Goal: Information Seeking & Learning: Check status

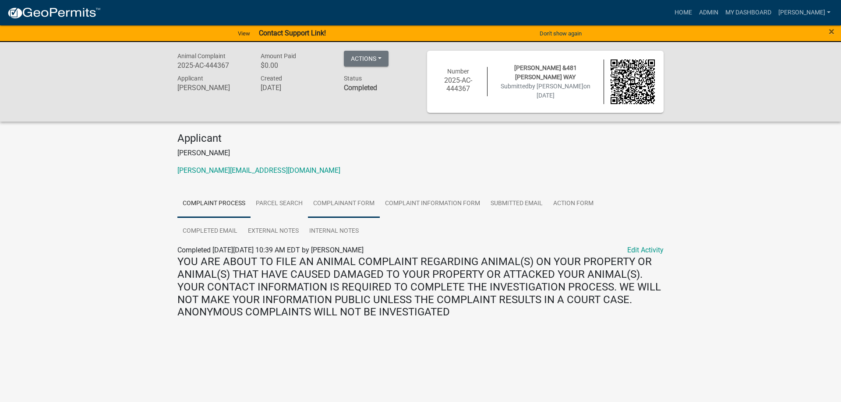
click at [352, 201] on link "Complainant Form" at bounding box center [344, 204] width 72 height 28
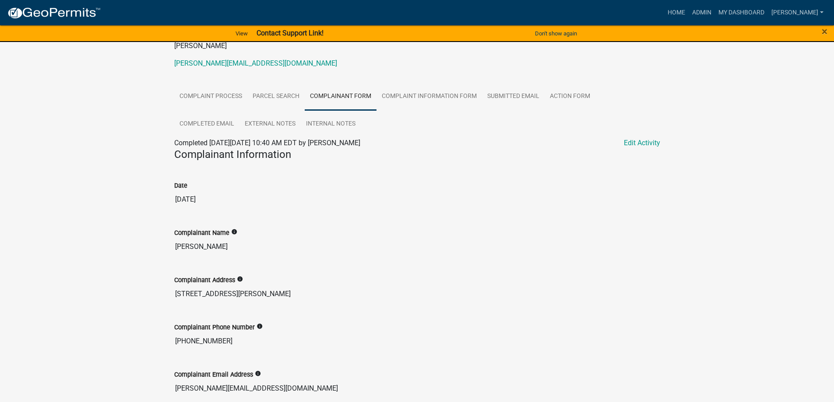
scroll to position [106, 0]
click at [424, 96] on link "Complaint Information Form" at bounding box center [430, 98] width 106 height 28
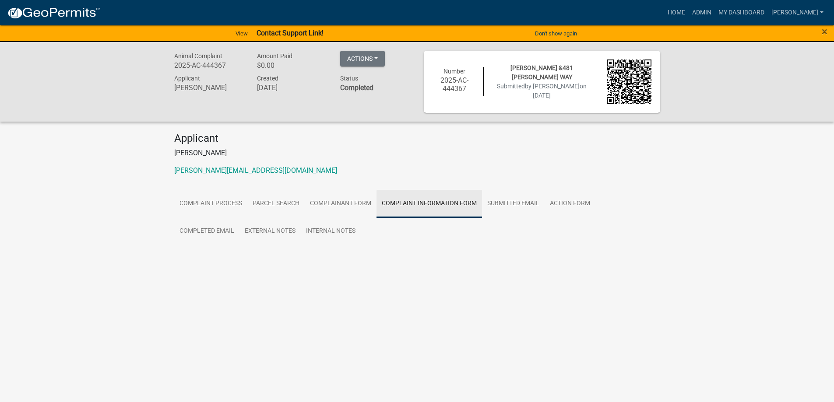
scroll to position [0, 0]
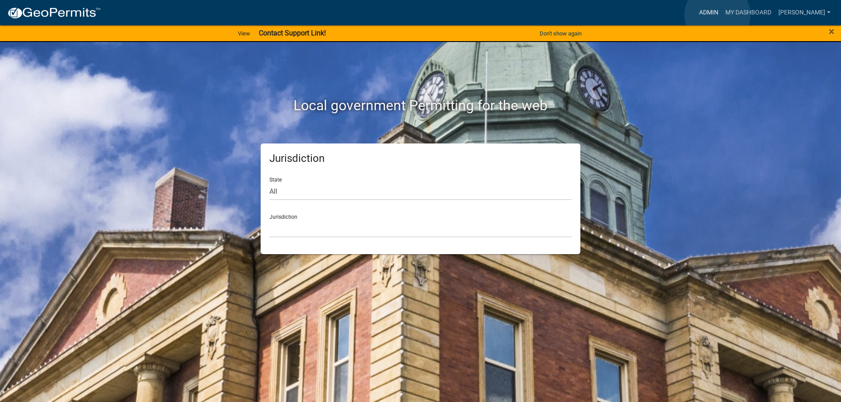
click at [717, 15] on link "Admin" at bounding box center [708, 12] width 26 height 17
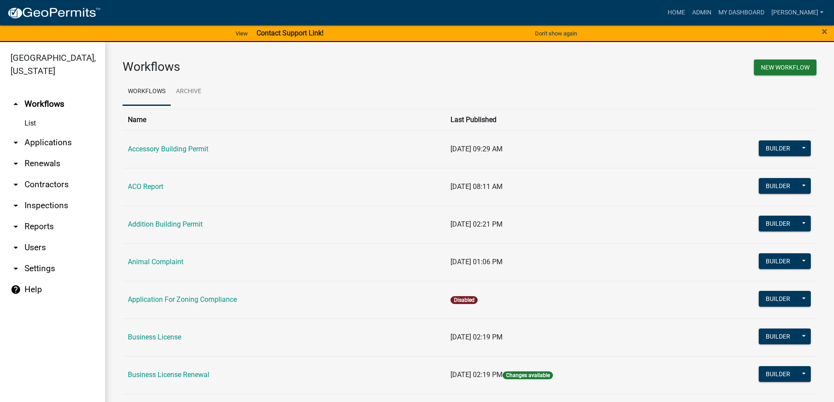
click at [54, 140] on link "arrow_drop_down Applications" at bounding box center [52, 142] width 105 height 21
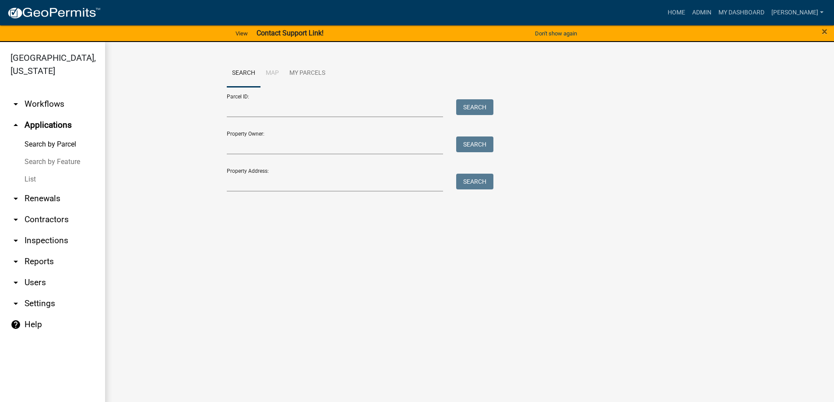
click at [32, 184] on link "List" at bounding box center [52, 180] width 105 height 18
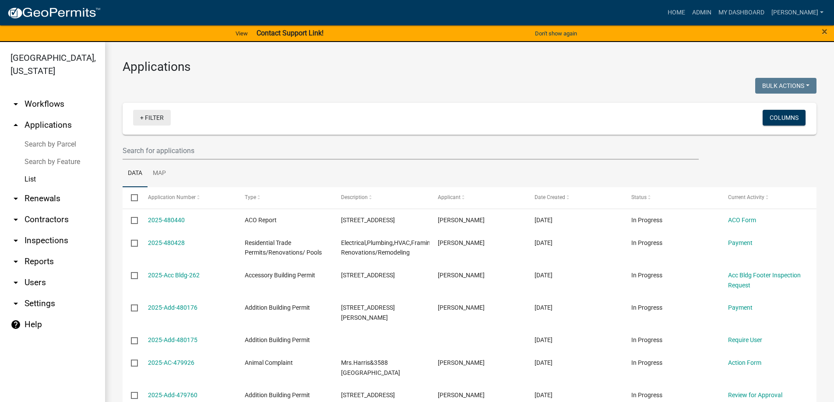
click at [152, 118] on link "+ Filter" at bounding box center [152, 118] width 38 height 16
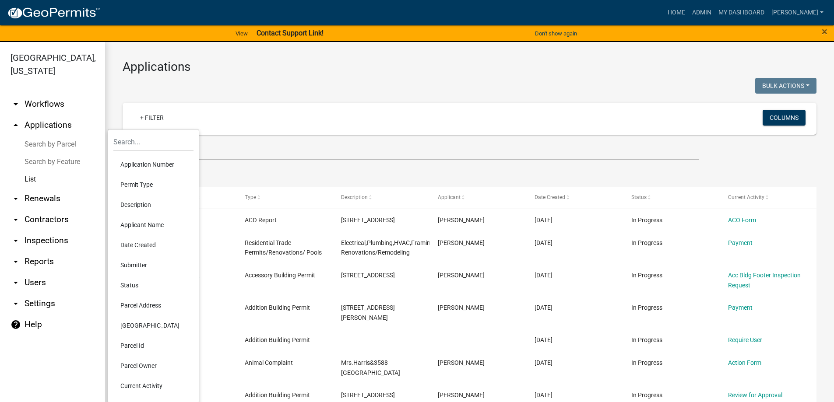
click at [124, 286] on li "Status" at bounding box center [153, 285] width 80 height 20
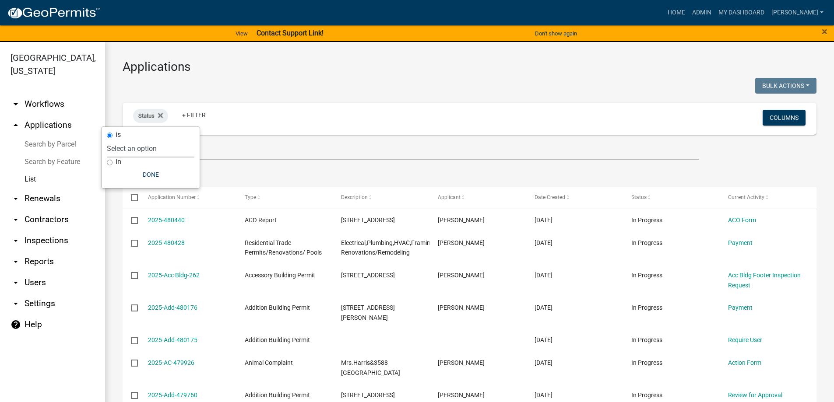
click at [157, 144] on select "Select an option Not Started In Progress Completed Expired Locked Withdrawn Voi…" at bounding box center [151, 149] width 88 height 18
select select "1"
click at [125, 140] on select "Select an option Not Started In Progress Completed Expired Locked Withdrawn Voi…" at bounding box center [151, 149] width 88 height 18
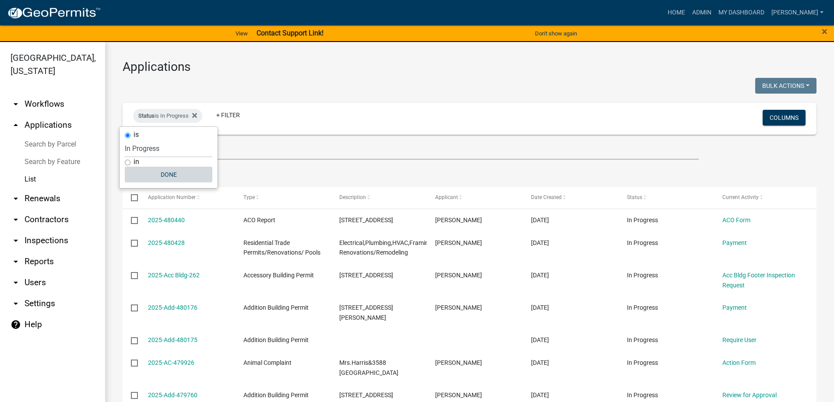
click at [174, 176] on button "Done" at bounding box center [169, 175] width 88 height 16
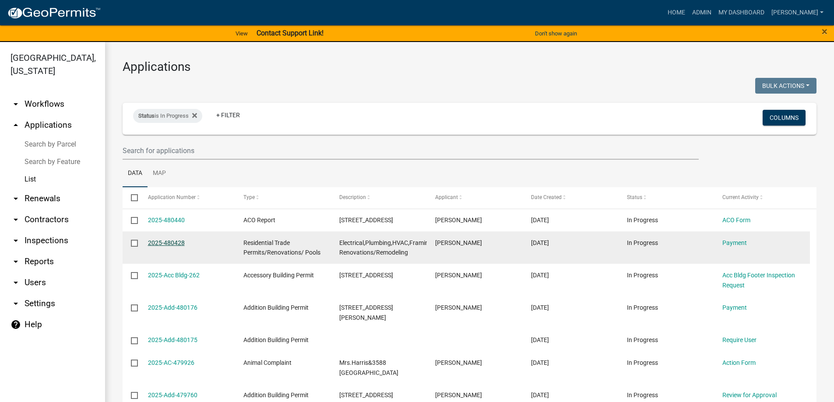
click at [170, 244] on link "2025-480428" at bounding box center [166, 243] width 37 height 7
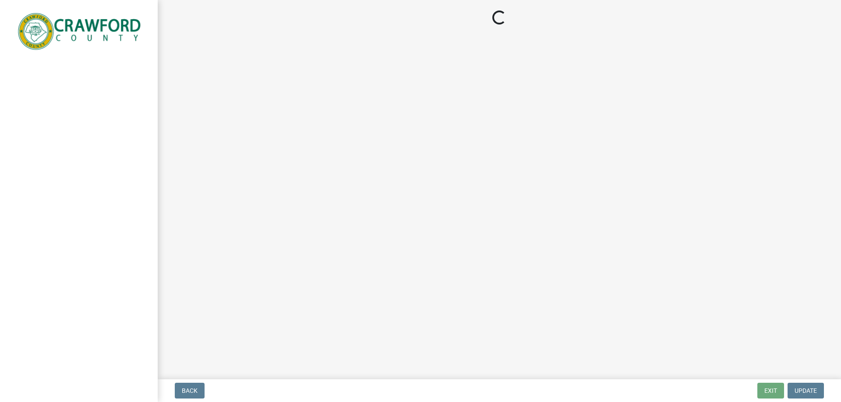
select select "3: 3"
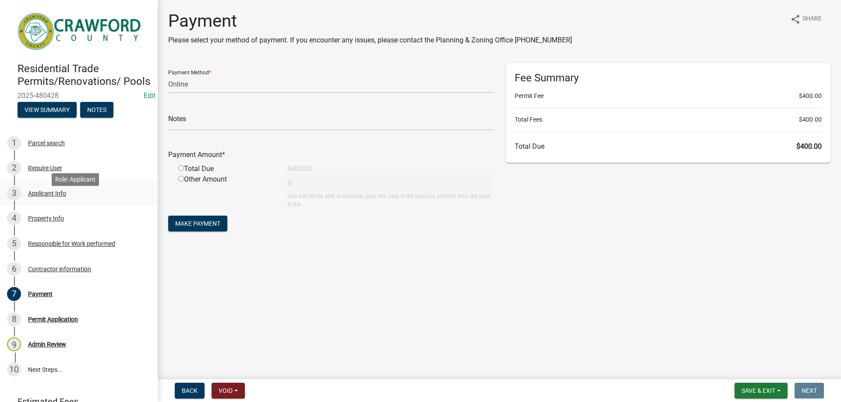
click at [39, 197] on div "Applicant Info" at bounding box center [47, 194] width 38 height 6
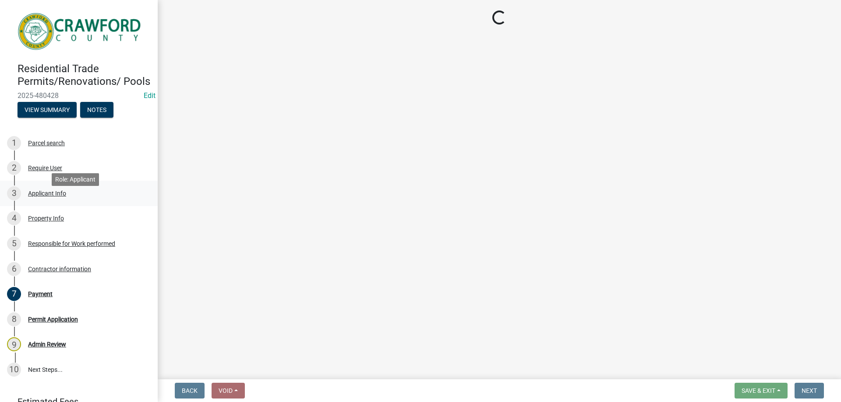
select select "623d3079-c1eb-44cf-96cb-a8315f116107"
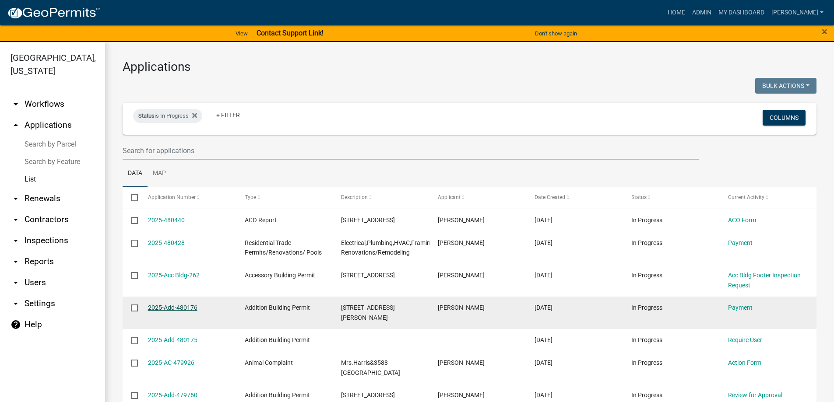
click at [176, 308] on link "2025-Add-480176" at bounding box center [172, 307] width 49 height 7
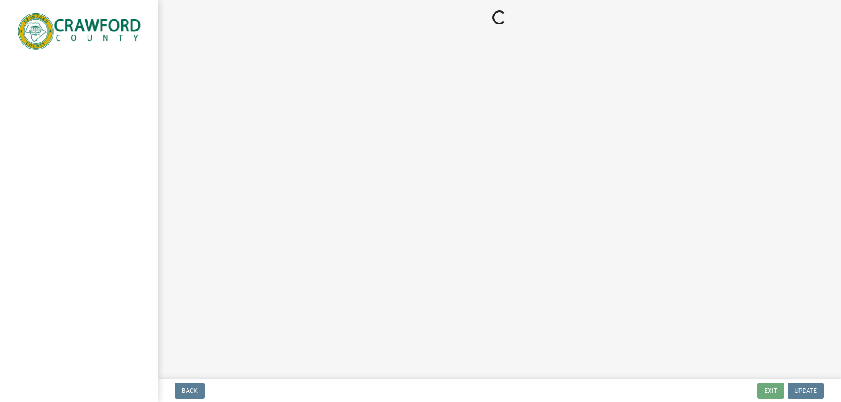
select select "3: 3"
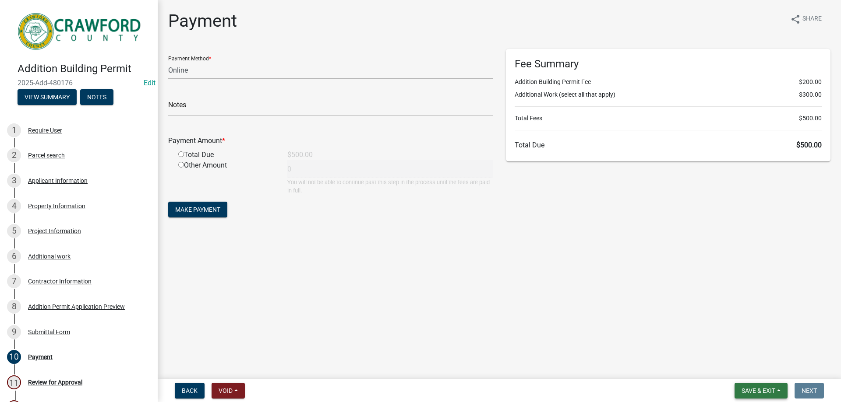
click at [767, 391] on span "Save & Exit" at bounding box center [758, 391] width 34 height 7
click at [746, 369] on button "Save & Exit" at bounding box center [752, 368] width 70 height 21
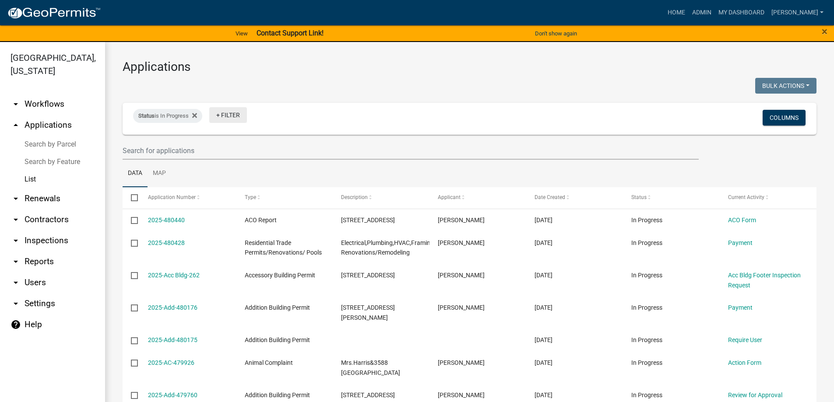
click at [233, 116] on link "+ Filter" at bounding box center [228, 115] width 38 height 16
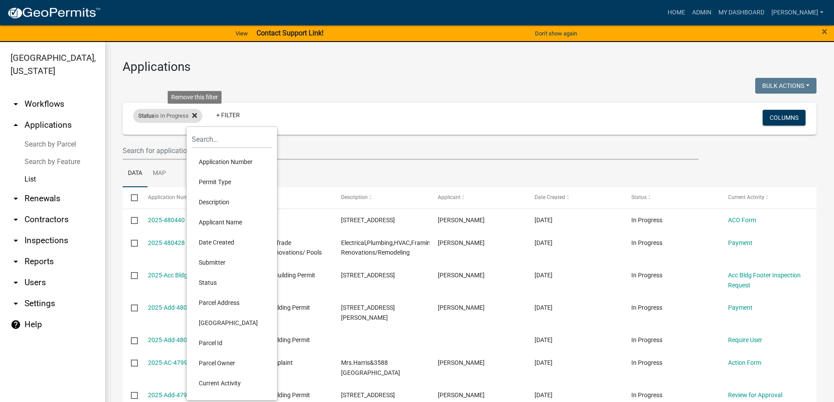
click at [196, 113] on icon at bounding box center [194, 115] width 5 height 7
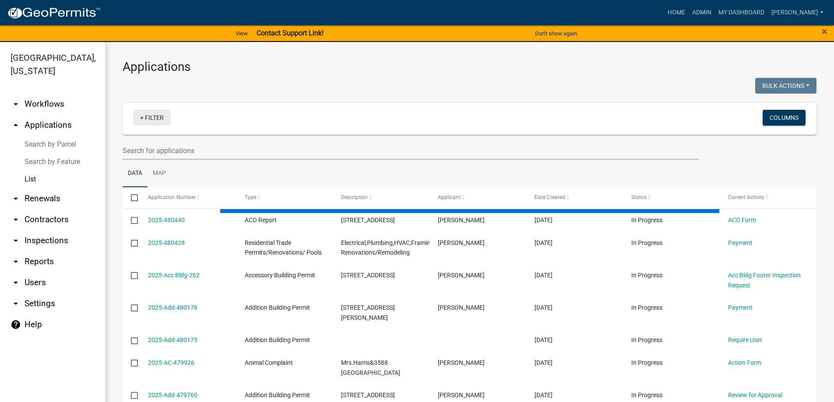
click at [145, 116] on link "+ Filter" at bounding box center [152, 118] width 38 height 16
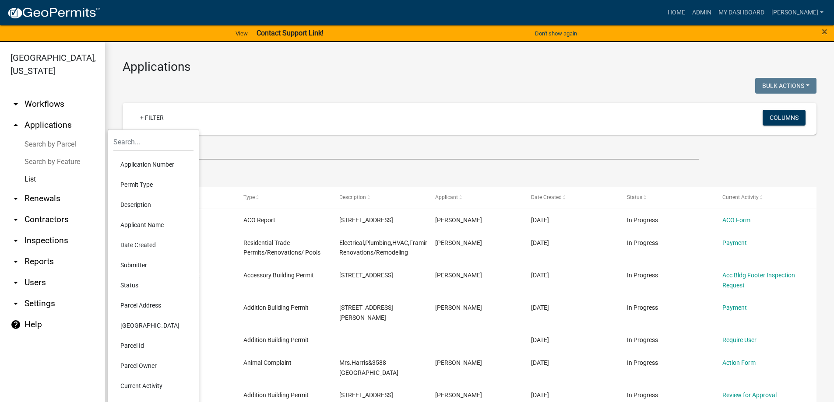
click at [142, 205] on li "Description" at bounding box center [153, 205] width 80 height 20
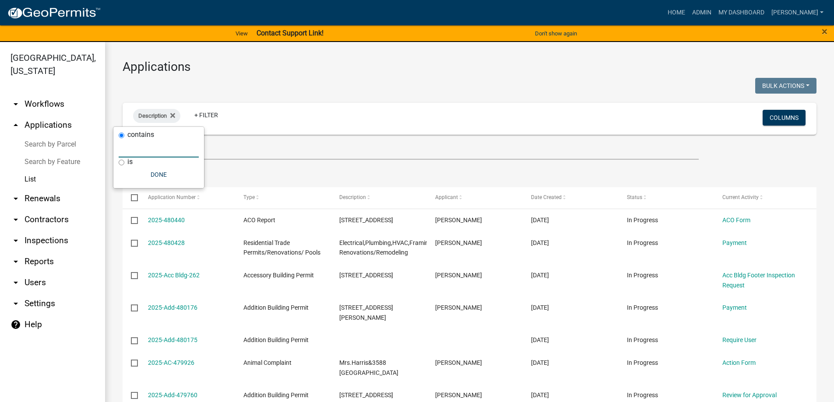
click at [160, 155] on input "text" at bounding box center [159, 149] width 80 height 18
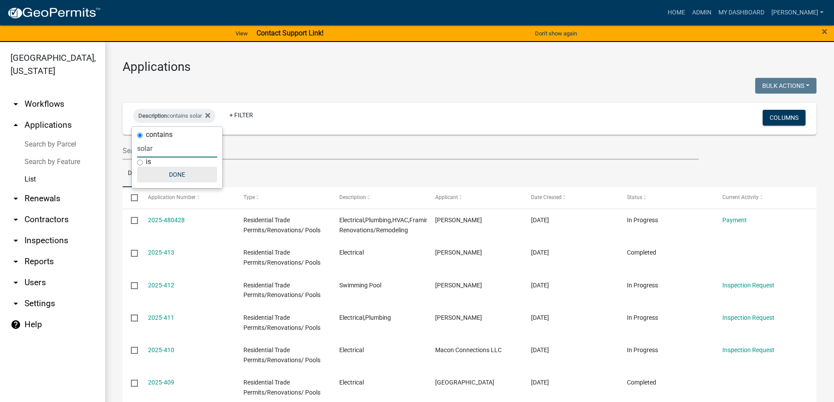
type input "solar"
click at [169, 172] on button "Done" at bounding box center [177, 175] width 80 height 16
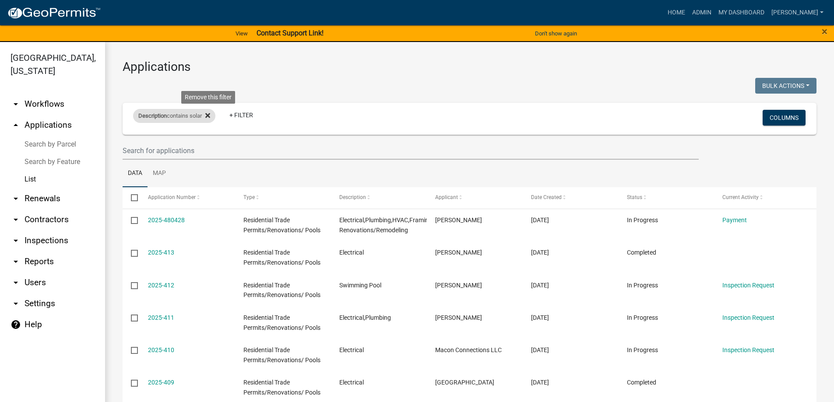
click at [210, 116] on icon at bounding box center [207, 115] width 5 height 5
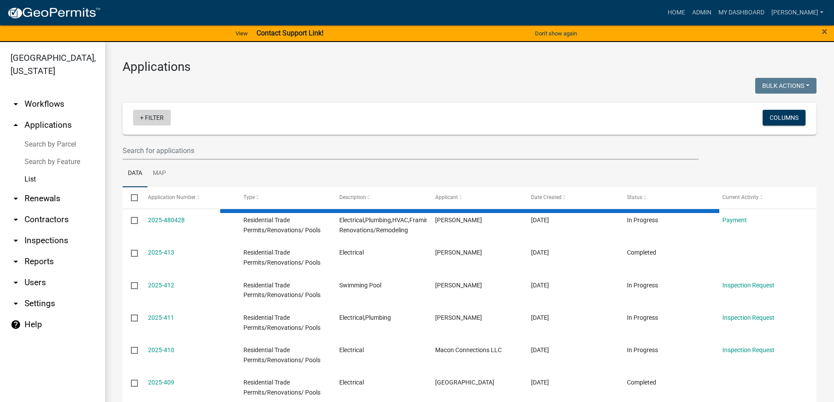
click at [142, 117] on link "+ Filter" at bounding box center [152, 118] width 38 height 16
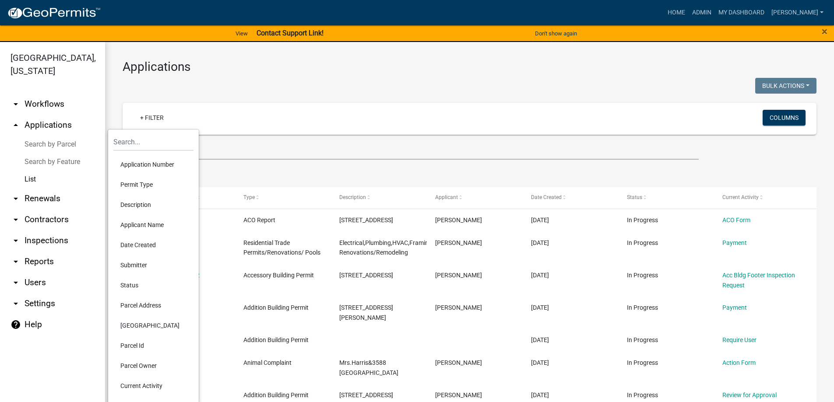
click at [138, 187] on li "Permit Type" at bounding box center [153, 185] width 80 height 20
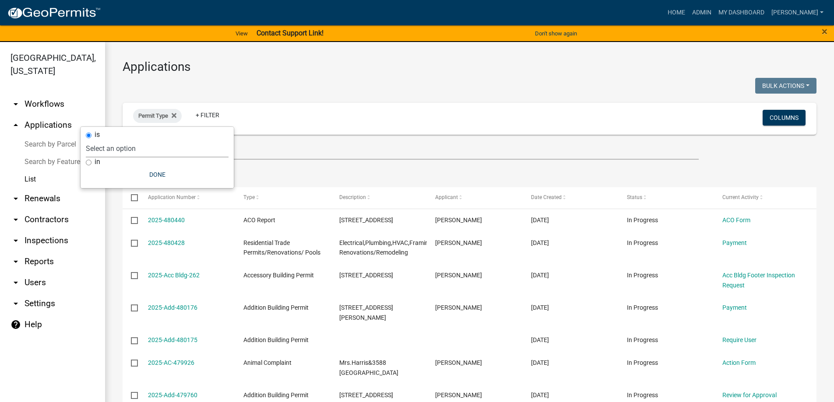
click at [135, 145] on select "Select an option Accessory Building Permit ACO Report Addition Building Permit …" at bounding box center [157, 149] width 143 height 18
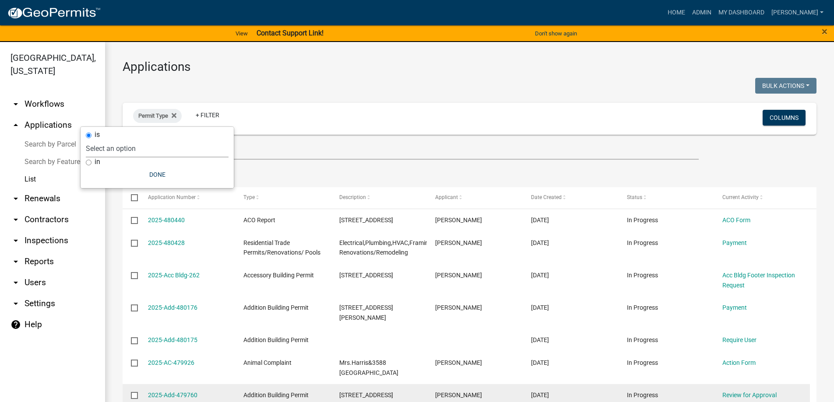
select select "3cf5d60a-fa17-447c-af92-6d1fc4a81505"
click at [113, 140] on select "Select an option Accessory Building Permit ACO Report Addition Building Permit …" at bounding box center [157, 149] width 143 height 18
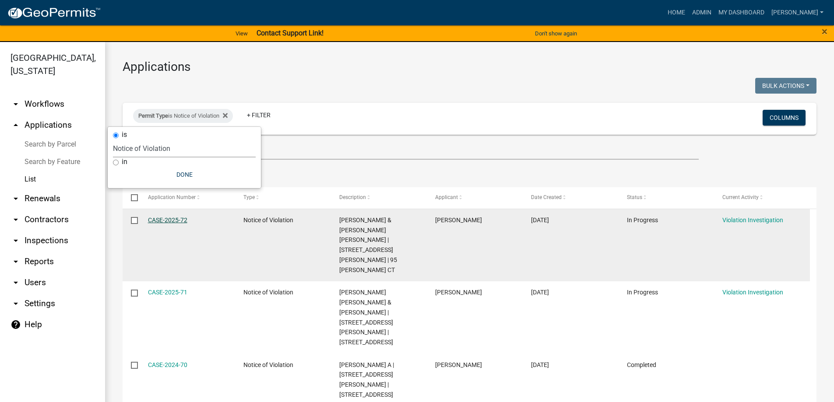
click at [172, 217] on link "CASE-2025-72" at bounding box center [167, 220] width 39 height 7
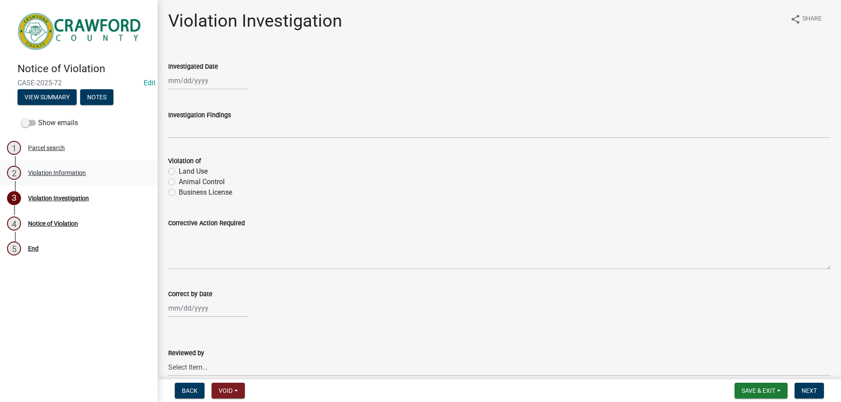
drag, startPoint x: 54, startPoint y: 166, endPoint x: 54, endPoint y: 173, distance: 7.9
click at [54, 173] on link "2 Violation Information" at bounding box center [79, 173] width 158 height 25
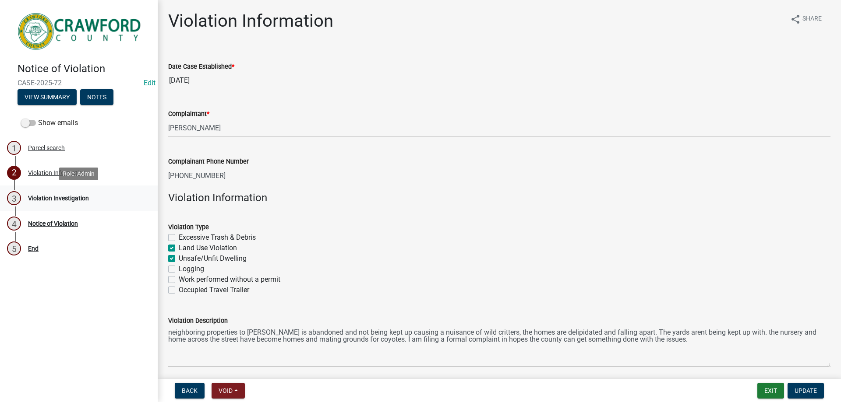
click at [47, 203] on div "3 Violation Investigation" at bounding box center [75, 198] width 137 height 14
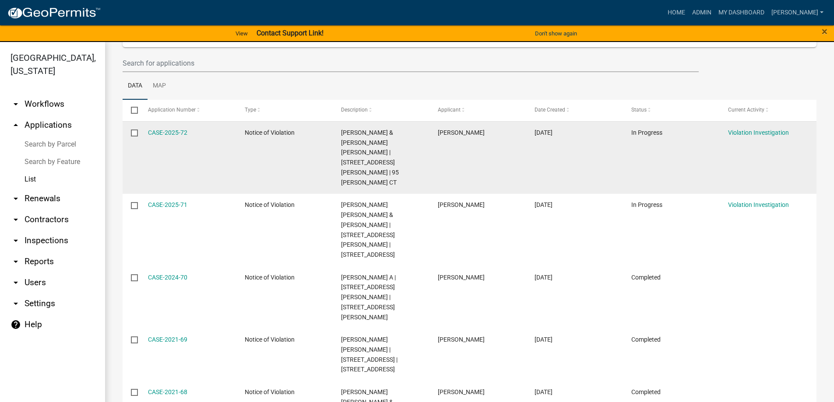
scroll to position [131, 0]
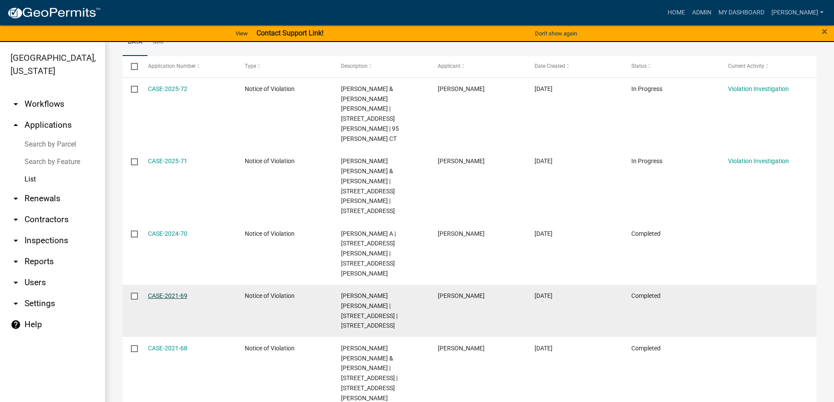
click at [165, 293] on link "CASE-2021-69" at bounding box center [167, 296] width 39 height 7
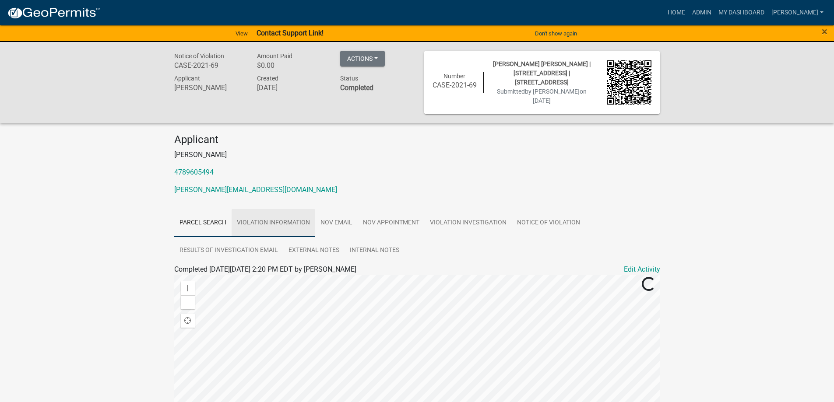
click at [276, 220] on link "Violation Information" at bounding box center [274, 223] width 84 height 28
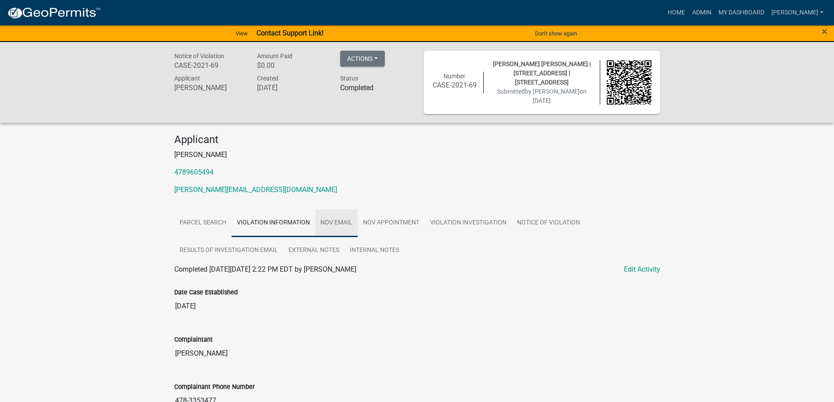
click at [325, 220] on link "NOV Email" at bounding box center [336, 223] width 42 height 28
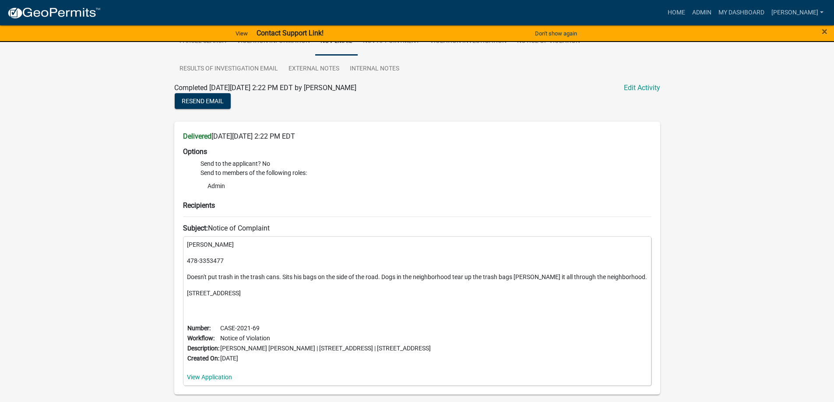
scroll to position [219, 0]
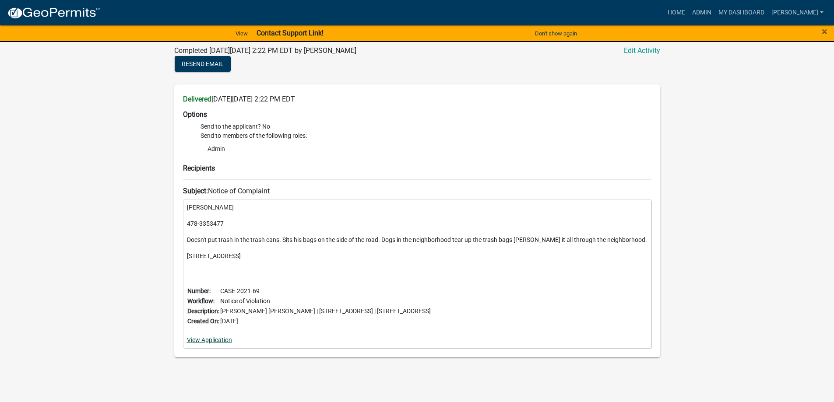
click at [223, 341] on link "View Application" at bounding box center [209, 340] width 45 height 7
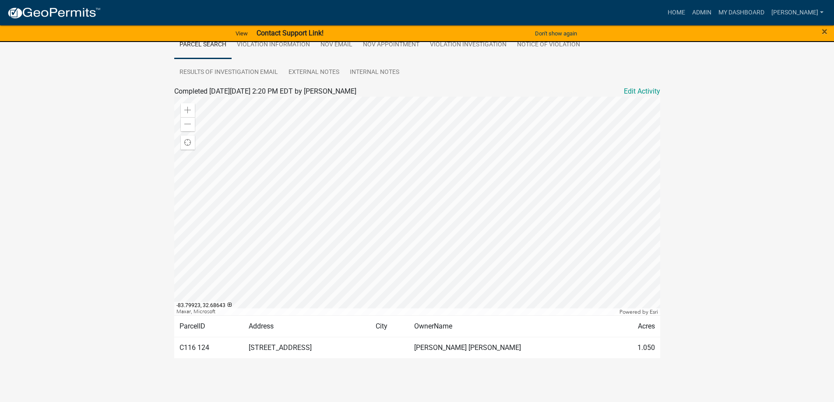
scroll to position [47, 0]
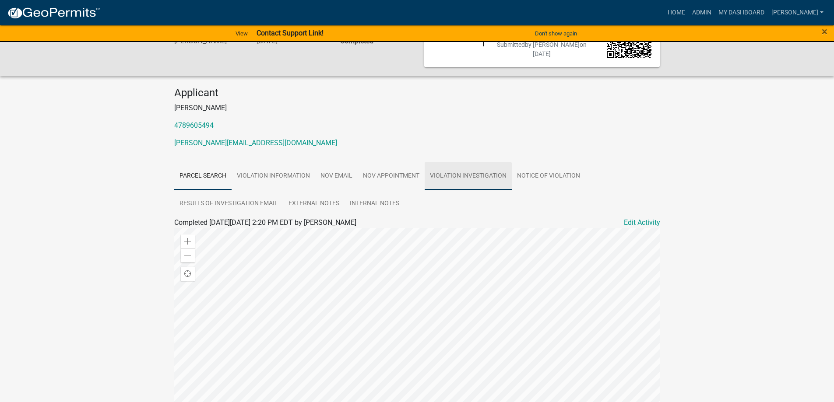
click at [469, 174] on link "Violation Investigation" at bounding box center [468, 176] width 87 height 28
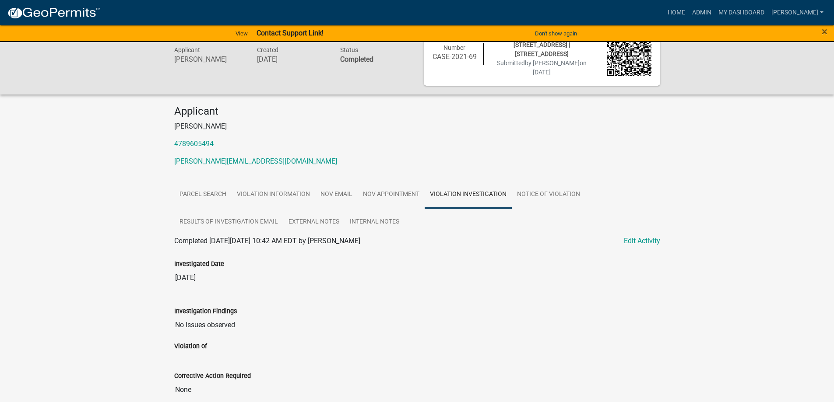
scroll to position [0, 0]
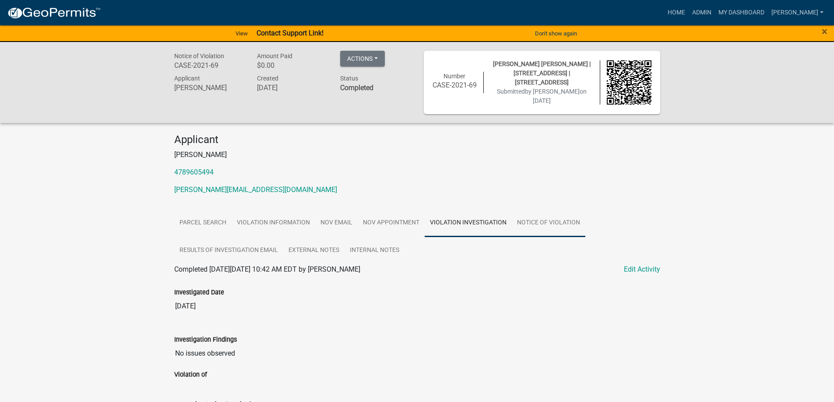
click at [551, 219] on link "Notice of Violation" at bounding box center [549, 223] width 74 height 28
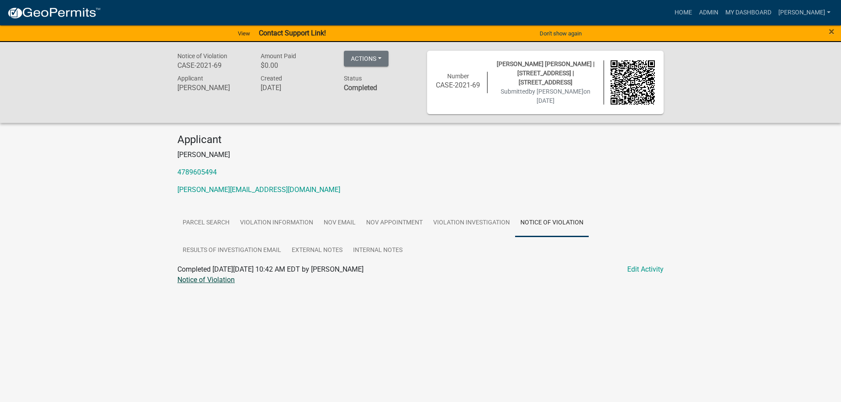
click at [194, 279] on link "Notice of Violation" at bounding box center [205, 280] width 57 height 8
click at [692, 17] on link "Home" at bounding box center [683, 12] width 25 height 17
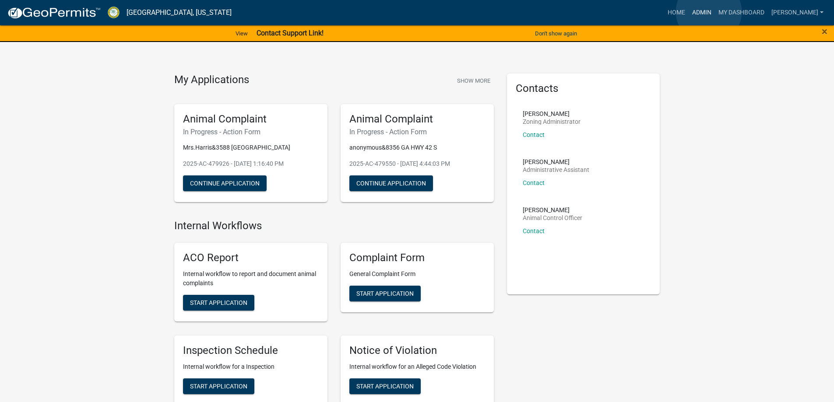
click at [709, 12] on link "Admin" at bounding box center [702, 12] width 26 height 17
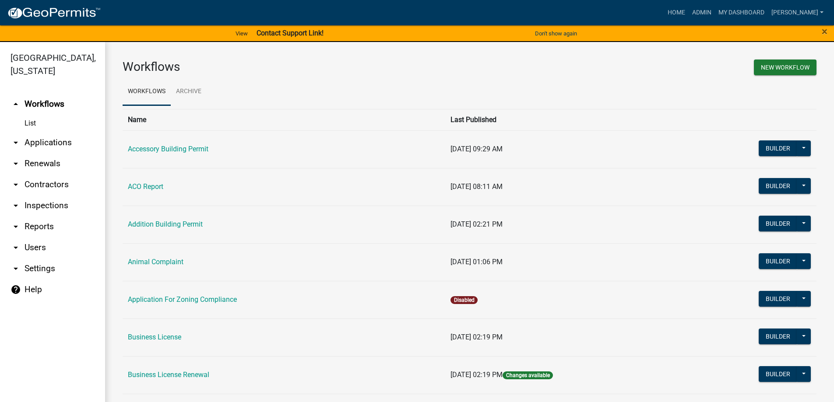
click at [54, 145] on link "arrow_drop_down Applications" at bounding box center [52, 142] width 105 height 21
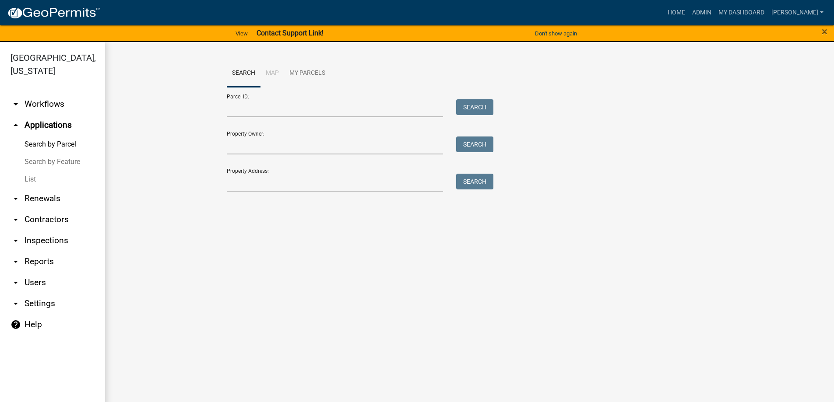
click at [32, 177] on link "List" at bounding box center [52, 180] width 105 height 18
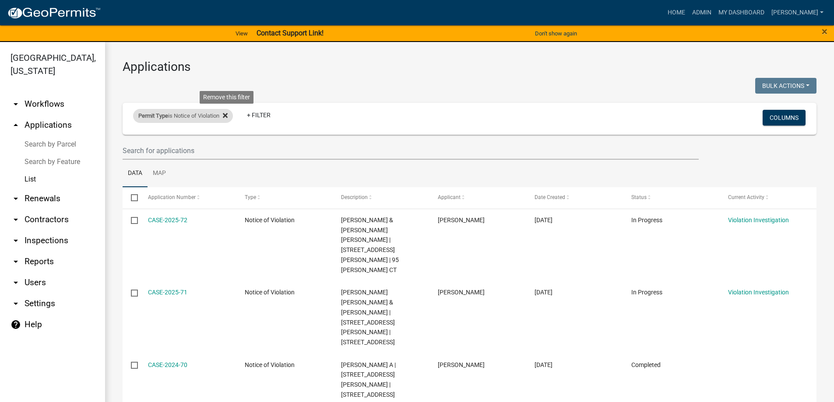
click at [228, 116] on icon at bounding box center [225, 115] width 5 height 5
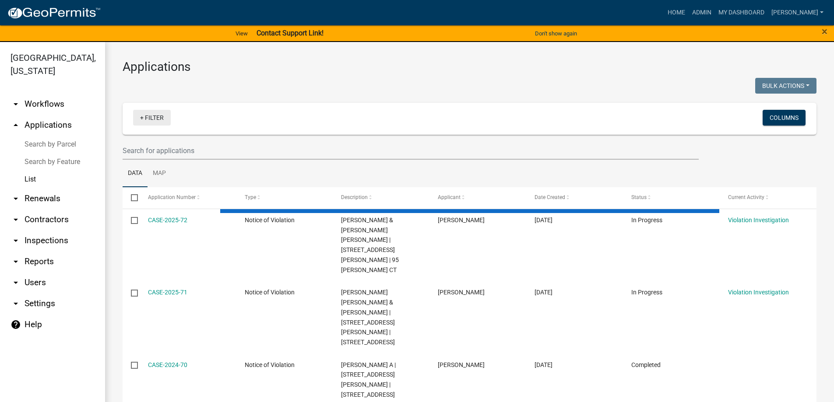
click at [147, 120] on link "+ Filter" at bounding box center [152, 118] width 38 height 16
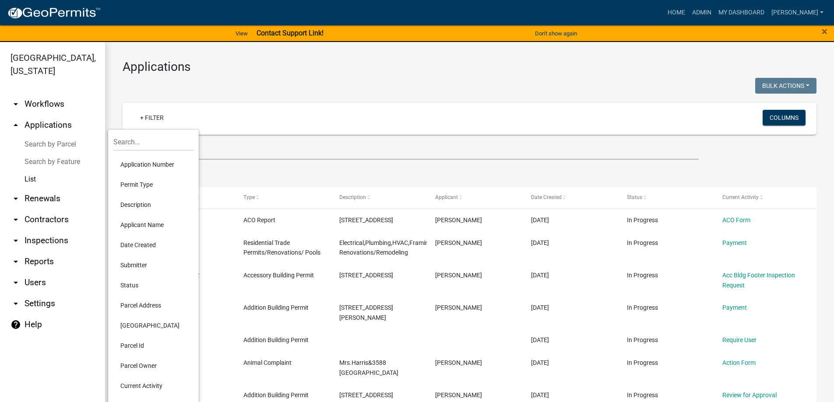
click at [150, 203] on li "Description" at bounding box center [153, 205] width 80 height 20
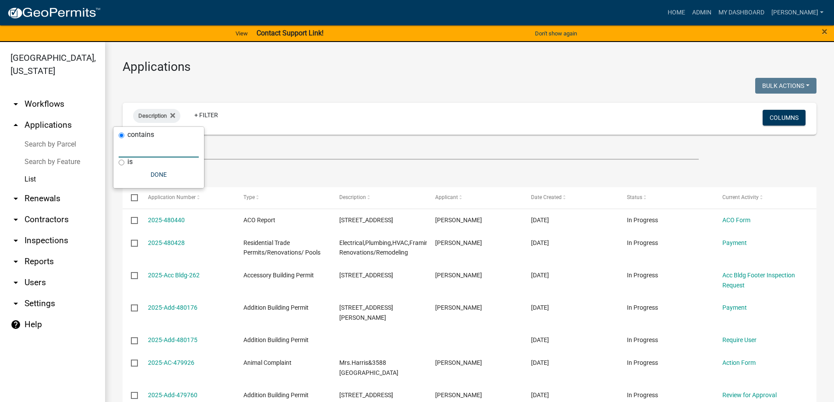
click at [154, 147] on input "text" at bounding box center [159, 149] width 80 height 18
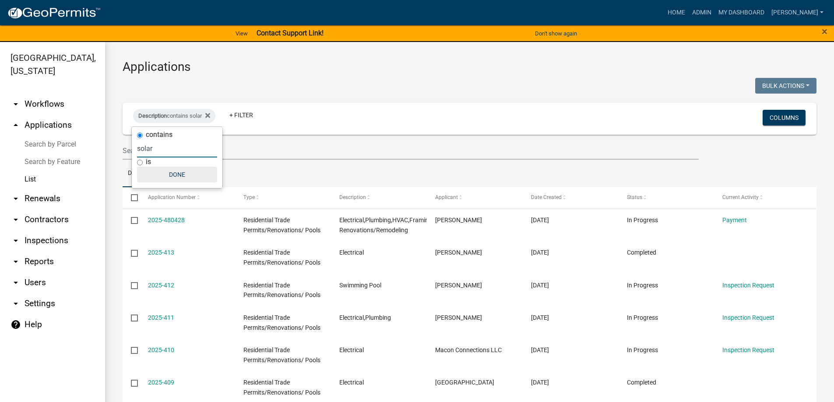
type input "solar"
click at [180, 171] on button "Done" at bounding box center [177, 175] width 80 height 16
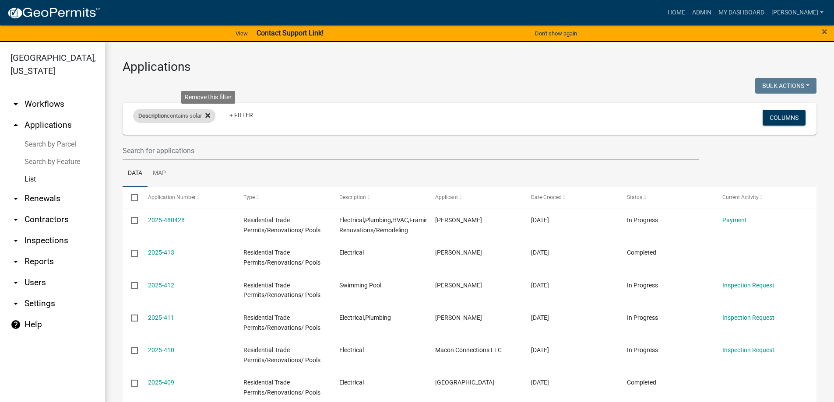
click at [206, 115] on fa-icon at bounding box center [206, 116] width 8 height 14
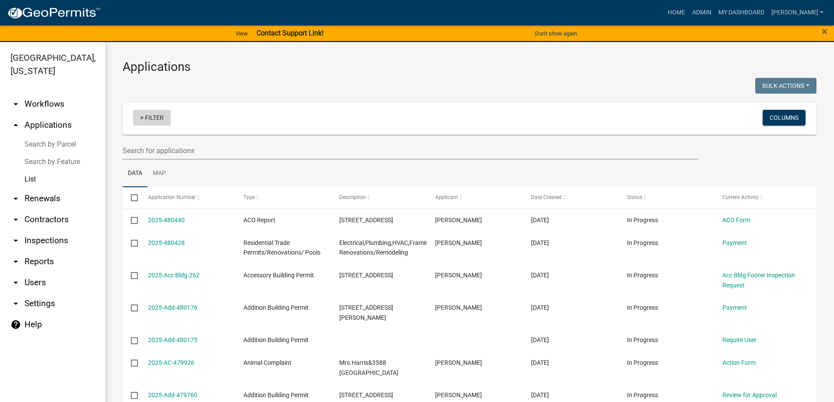
click at [162, 118] on link "+ Filter" at bounding box center [152, 118] width 38 height 16
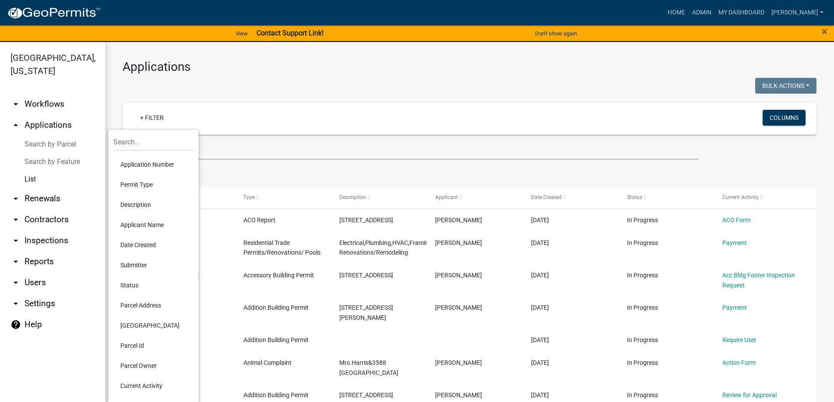
click at [139, 182] on li "Permit Type" at bounding box center [153, 185] width 80 height 20
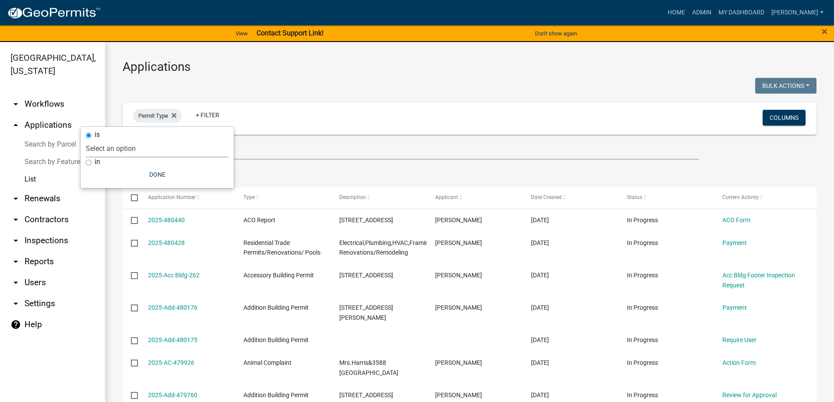
click at [155, 152] on select "Select an option Accessory Building Permit ACO Report Addition Building Permit …" at bounding box center [157, 149] width 143 height 18
select select "356bfef9-9019-4a37-af47-687d61d996be"
click at [123, 140] on select "Select an option Accessory Building Permit ACO Report Addition Building Permit …" at bounding box center [157, 149] width 143 height 18
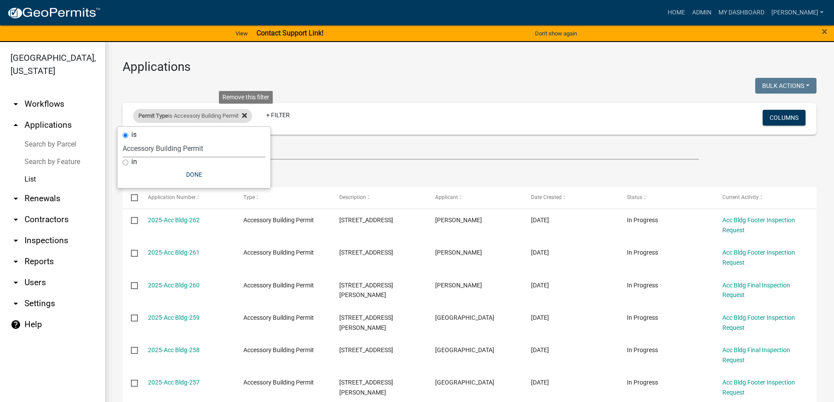
click at [246, 116] on icon at bounding box center [244, 115] width 5 height 7
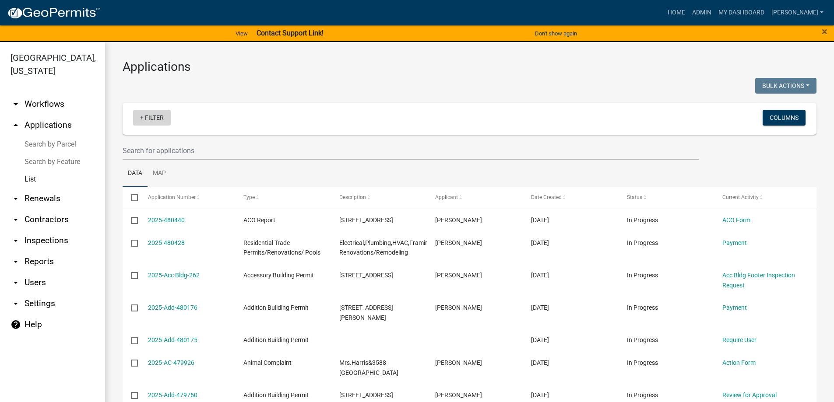
click at [152, 119] on link "+ Filter" at bounding box center [152, 118] width 38 height 16
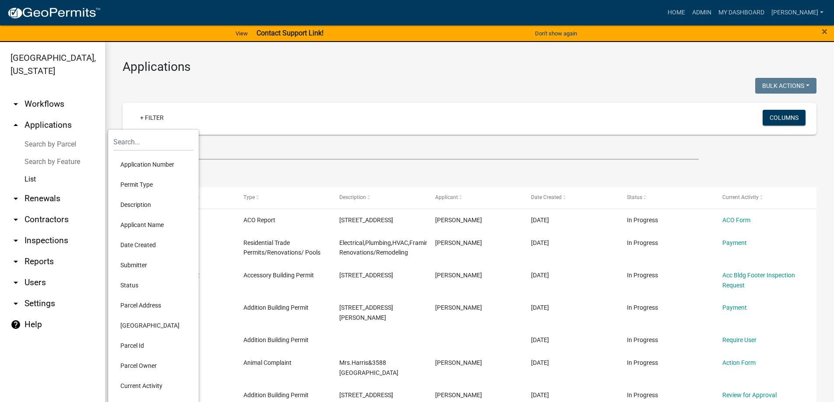
click at [125, 180] on li "Permit Type" at bounding box center [153, 185] width 80 height 20
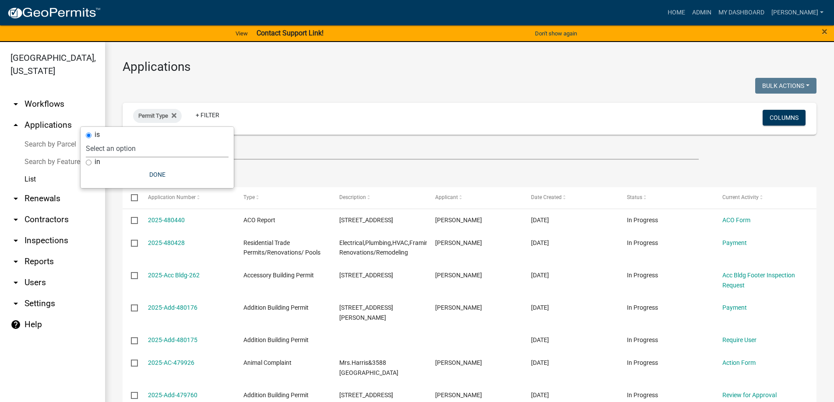
click at [144, 150] on select "Select an option Accessory Building Permit ACO Report Addition Building Permit …" at bounding box center [157, 149] width 143 height 18
select select "570a08ec-0bee-4de6-af11-6df72af6aa6a"
click at [113, 140] on select "Select an option Accessory Building Permit ACO Report Addition Building Permit …" at bounding box center [157, 149] width 143 height 18
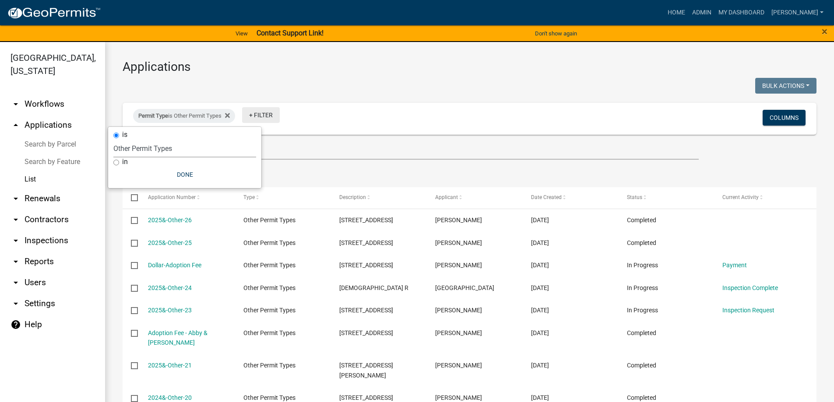
click at [261, 115] on link "+ Filter" at bounding box center [261, 115] width 38 height 16
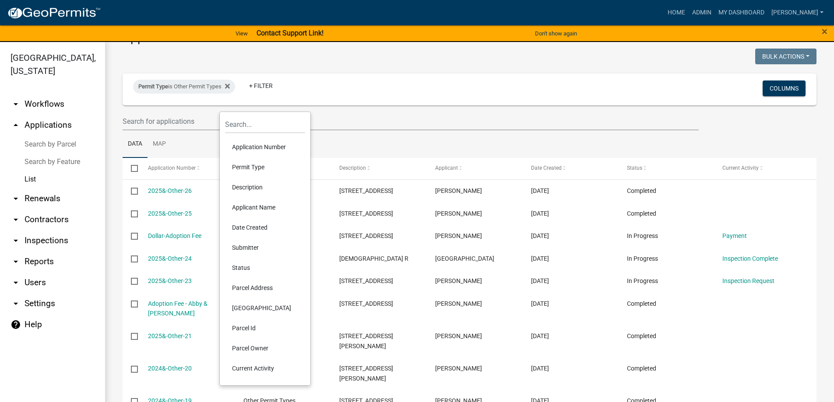
scroll to position [14, 0]
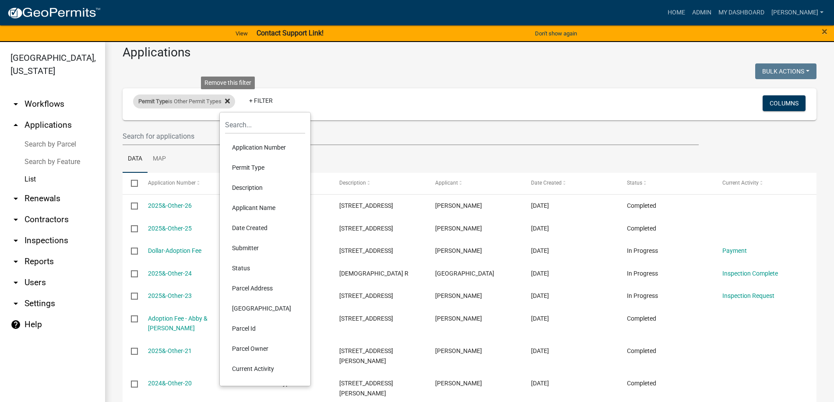
click at [230, 102] on icon at bounding box center [227, 101] width 5 height 5
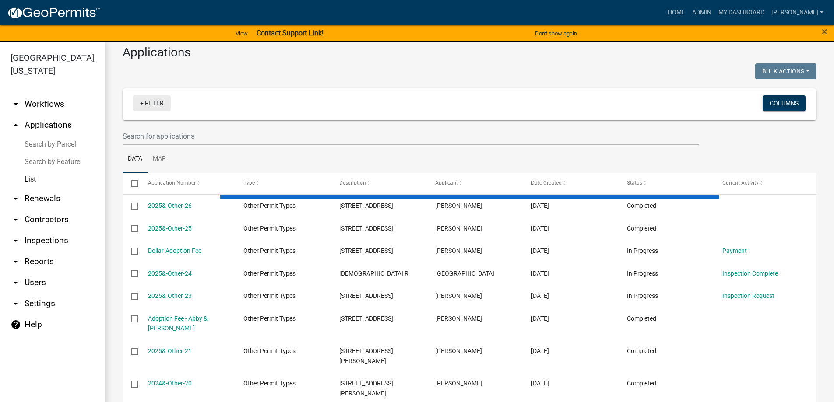
click at [146, 106] on link "+ Filter" at bounding box center [152, 103] width 38 height 16
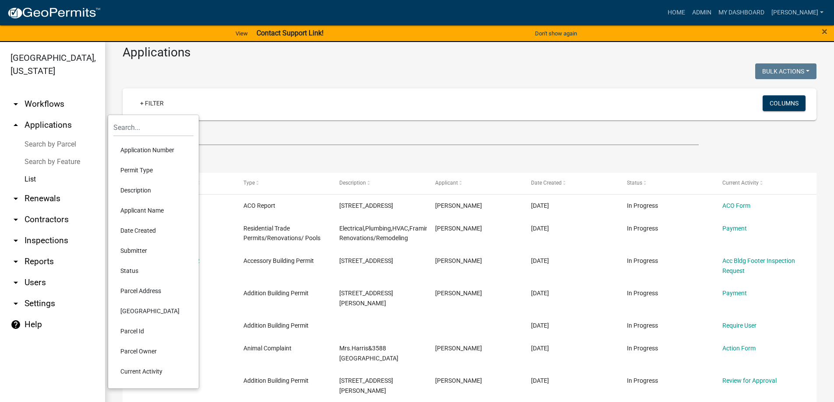
click at [145, 192] on li "Description" at bounding box center [153, 190] width 80 height 20
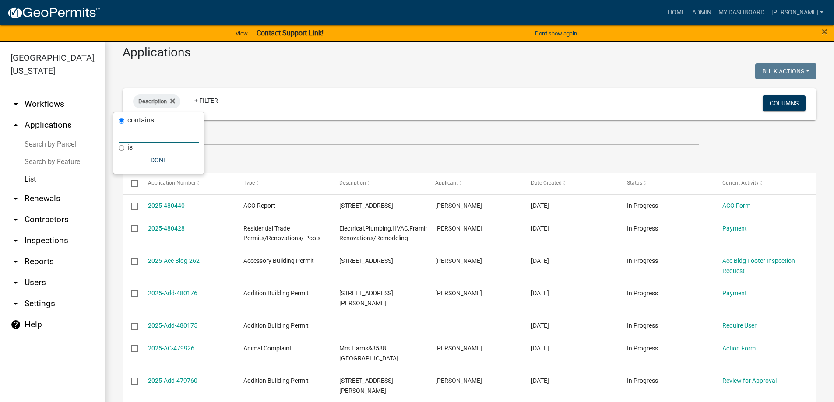
click at [157, 138] on input "text" at bounding box center [159, 134] width 80 height 18
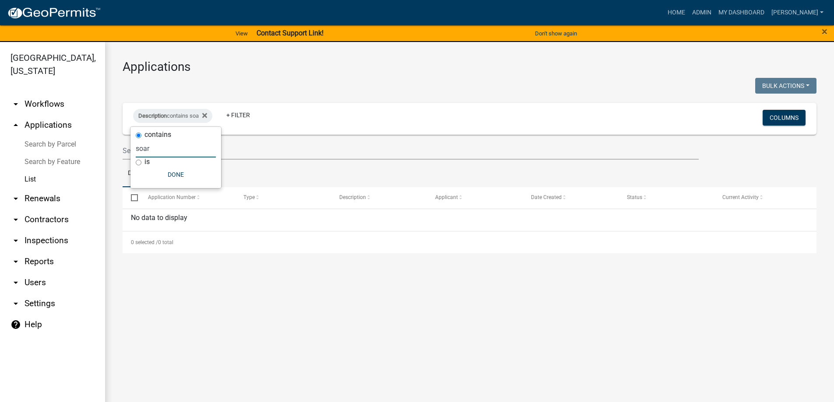
scroll to position [0, 0]
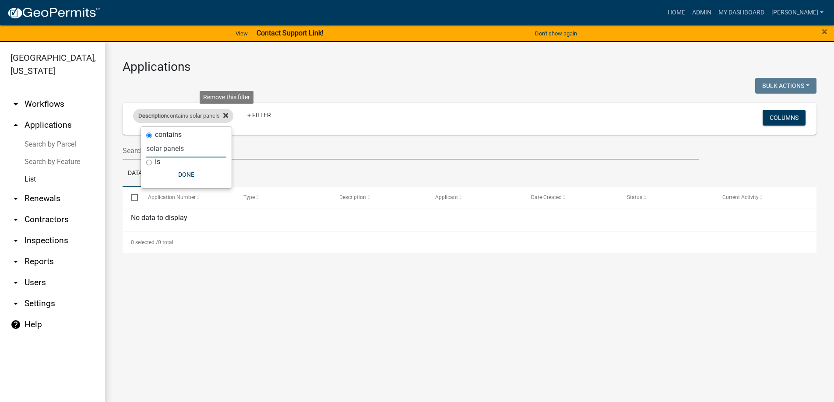
type input "solar panels"
click at [226, 115] on icon at bounding box center [225, 115] width 5 height 7
